Goal: Communication & Community: Answer question/provide support

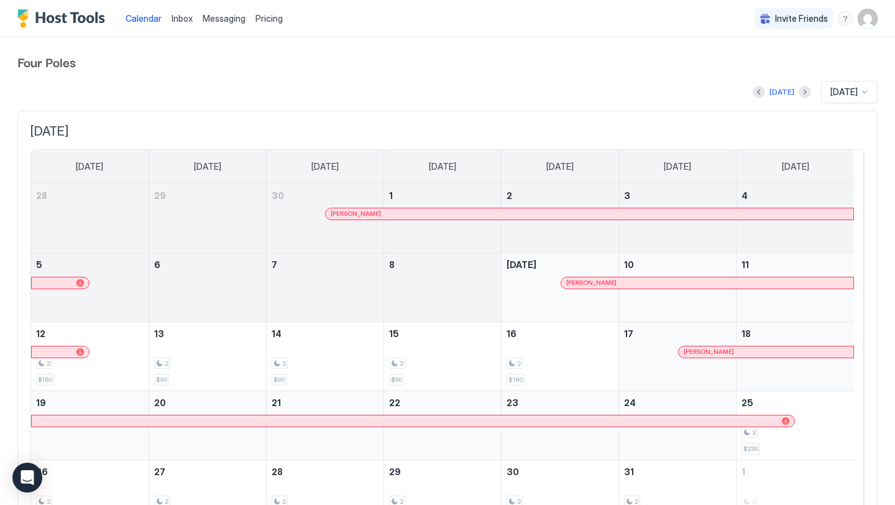
click at [204, 16] on span "Messaging" at bounding box center [224, 18] width 43 height 11
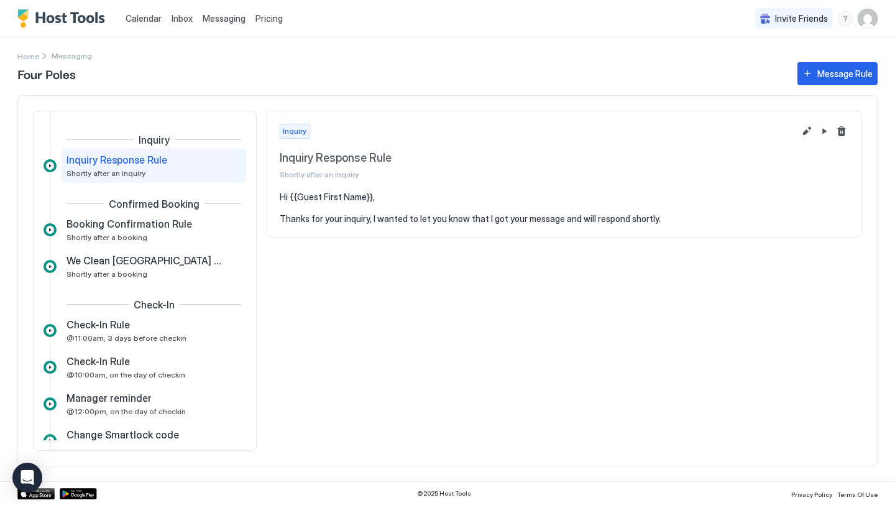
click at [174, 19] on span "Inbox" at bounding box center [182, 18] width 21 height 11
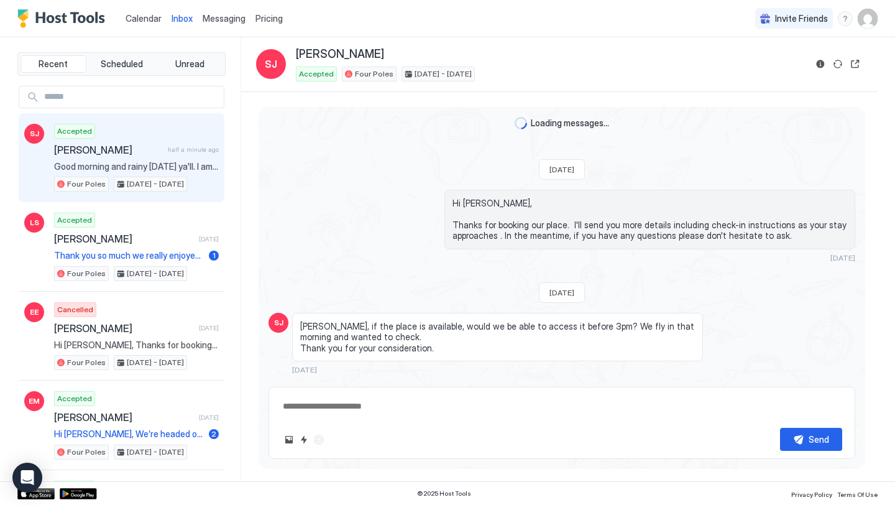
scroll to position [609, 0]
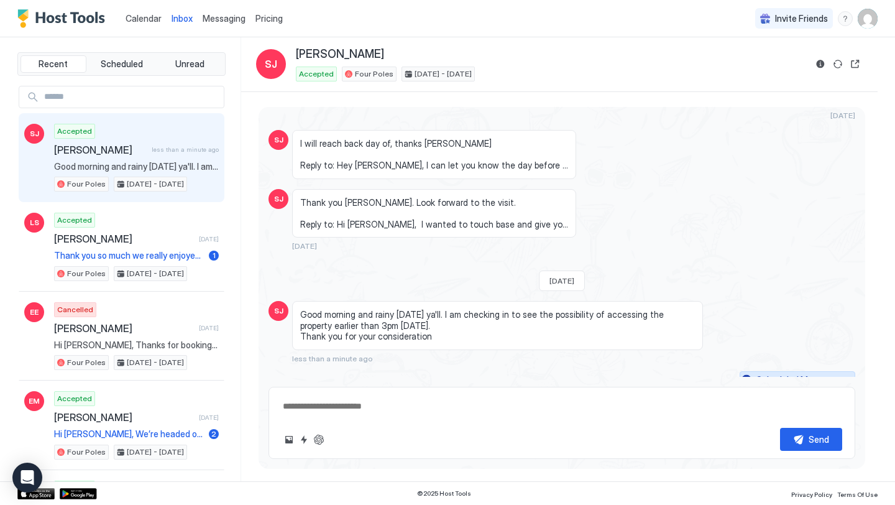
click at [779, 373] on div "Scheduled Messages" at bounding box center [798, 379] width 85 height 13
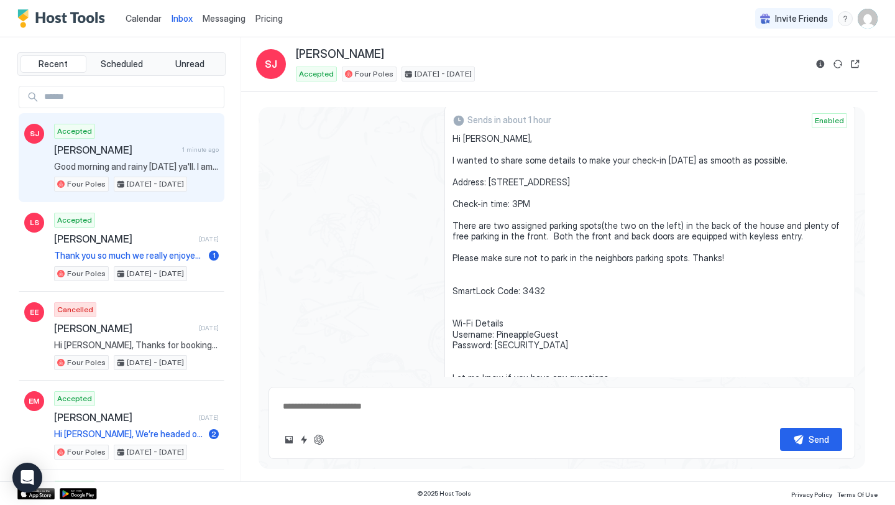
scroll to position [889, 0]
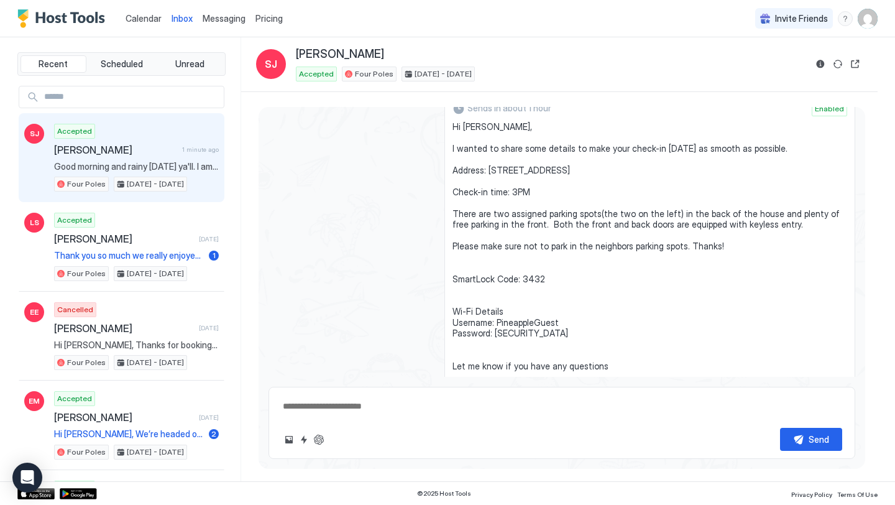
click at [543, 271] on span "Hi [PERSON_NAME], I wanted to share some details to make your check-in [DATE] a…" at bounding box center [649, 262] width 395 height 283
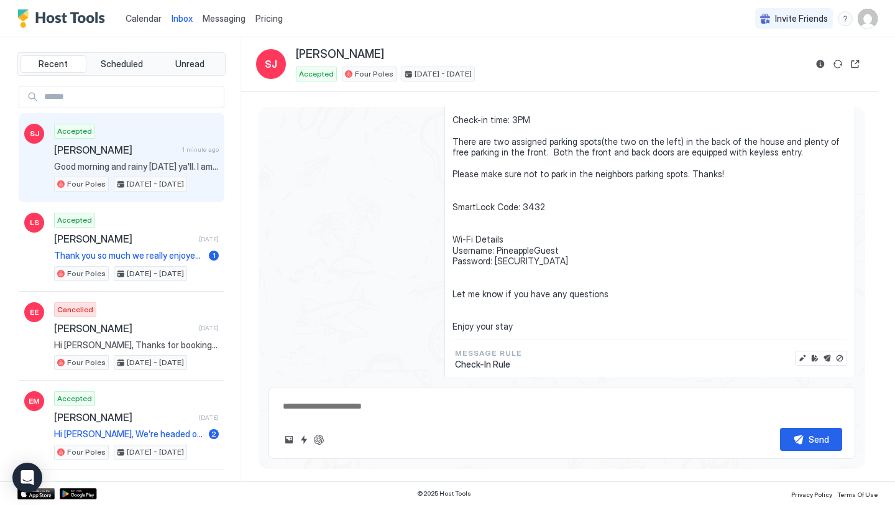
scroll to position [974, 0]
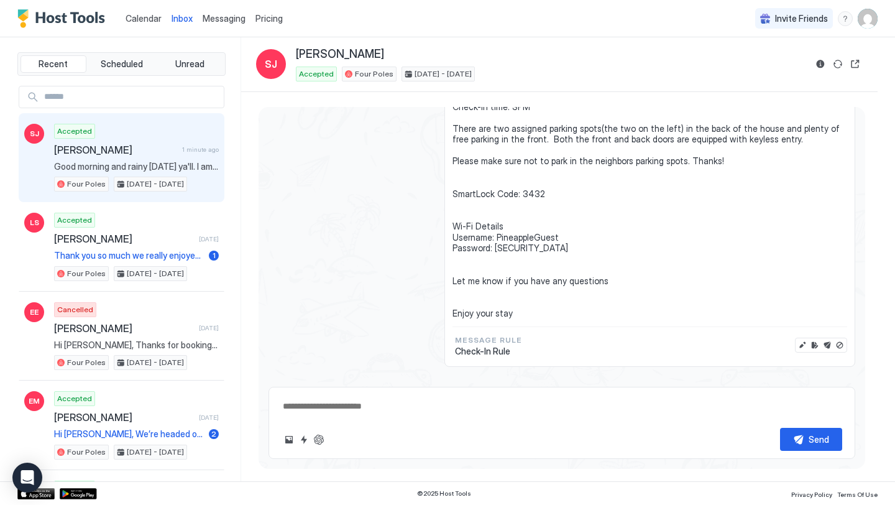
click at [796, 339] on button "Edit message" at bounding box center [802, 345] width 12 height 12
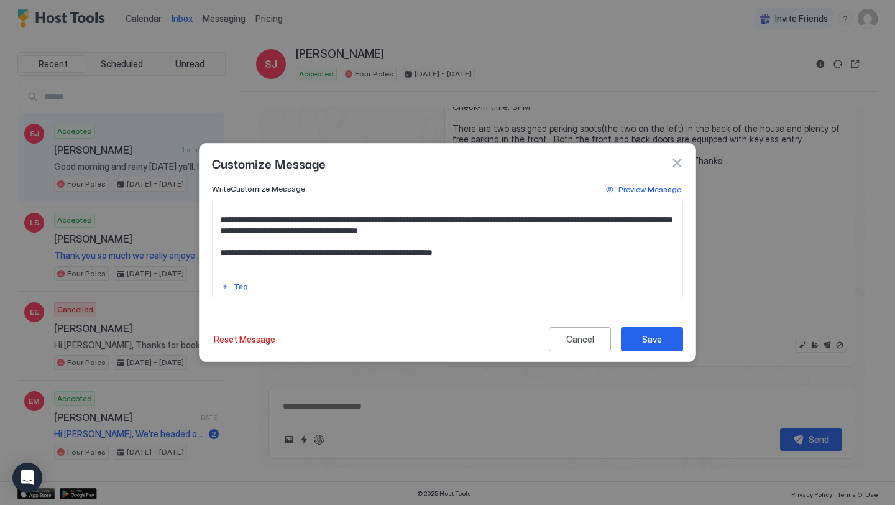
scroll to position [51, 0]
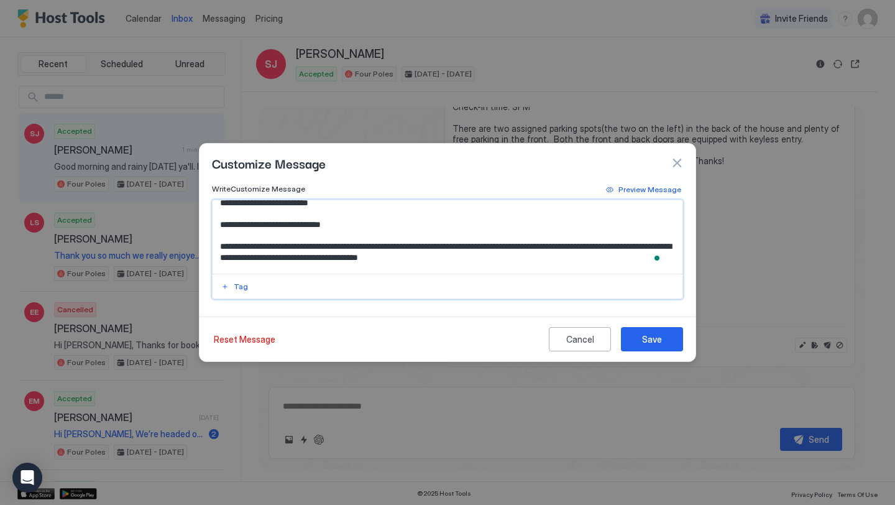
type textarea "*"
drag, startPoint x: 348, startPoint y: 224, endPoint x: 221, endPoint y: 224, distance: 127.4
click at [221, 224] on textarea "**********" at bounding box center [448, 236] width 470 height 73
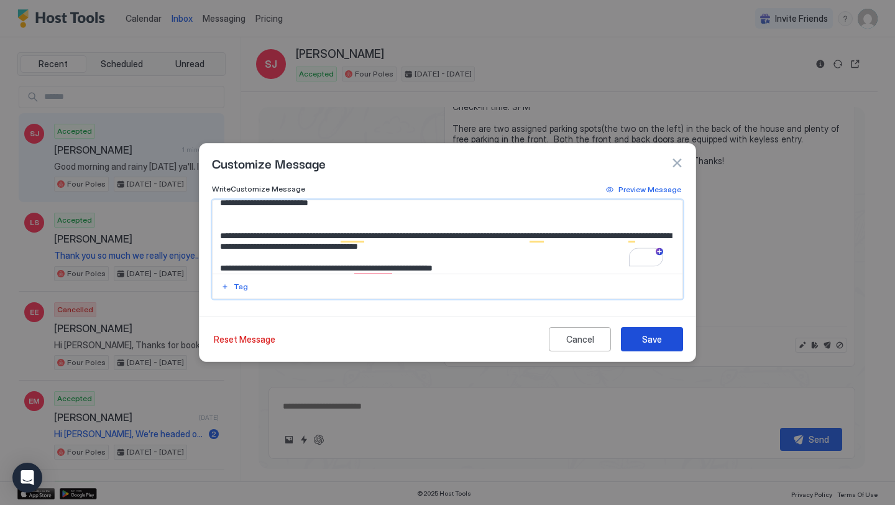
type textarea "**********"
click at [630, 334] on button "Save" at bounding box center [652, 339] width 62 height 24
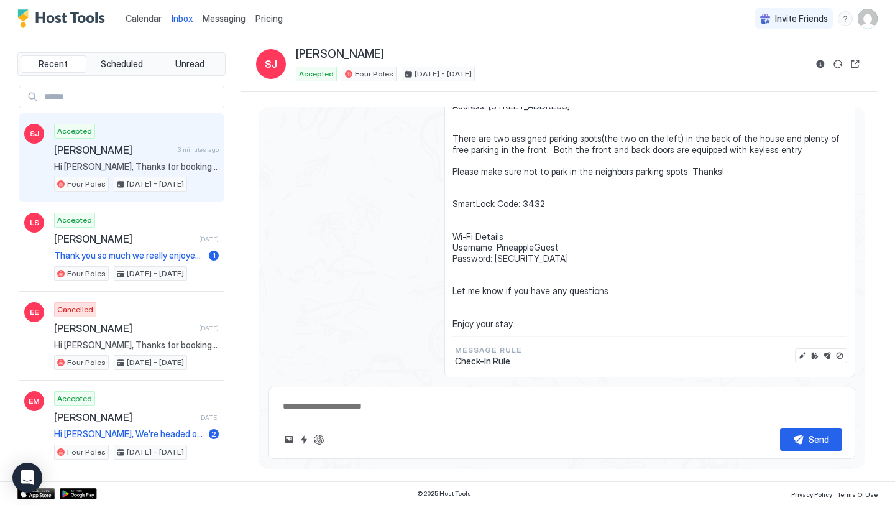
scroll to position [942, 0]
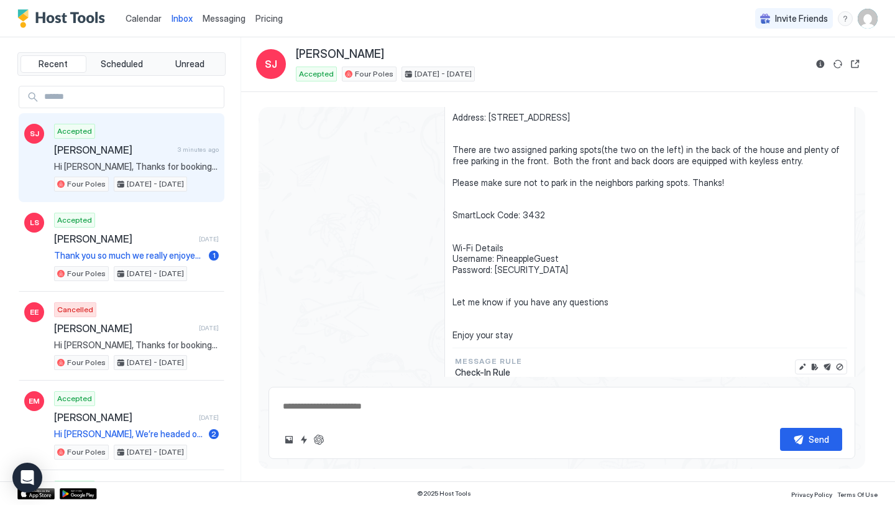
click at [455, 410] on textarea at bounding box center [562, 406] width 561 height 23
click at [821, 360] on button "Send now" at bounding box center [827, 366] width 12 height 12
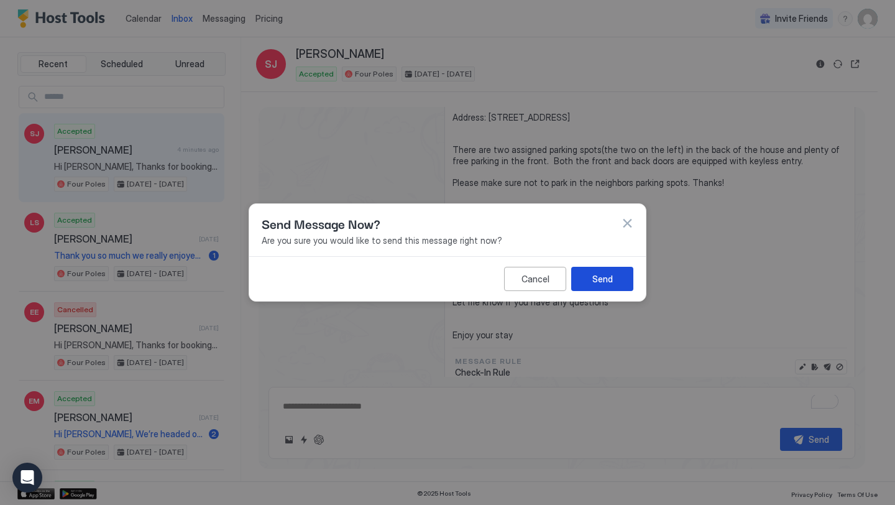
click at [613, 281] on button "Send" at bounding box center [602, 279] width 62 height 24
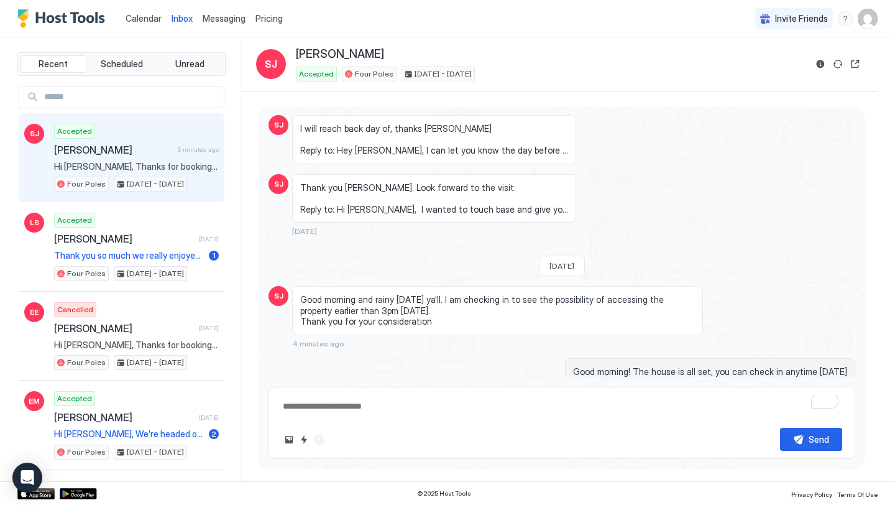
scroll to position [718, 0]
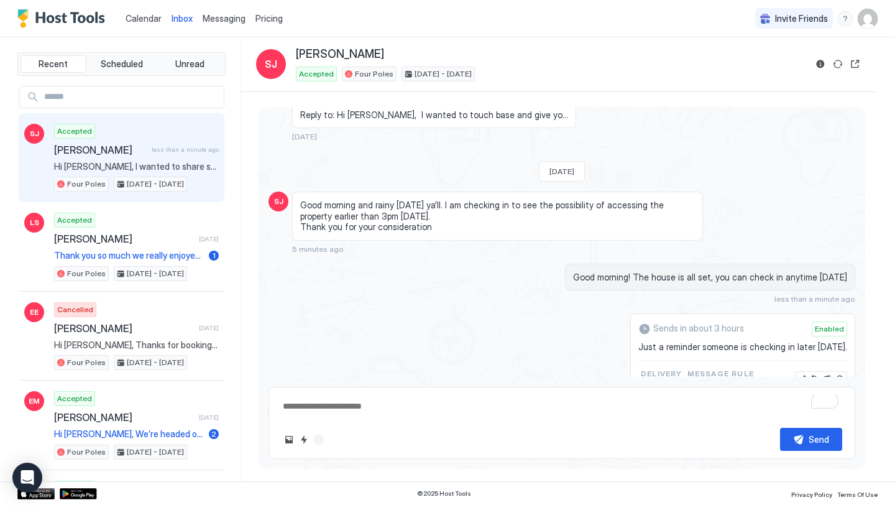
type textarea "*"
